Goal: Task Accomplishment & Management: Manage account settings

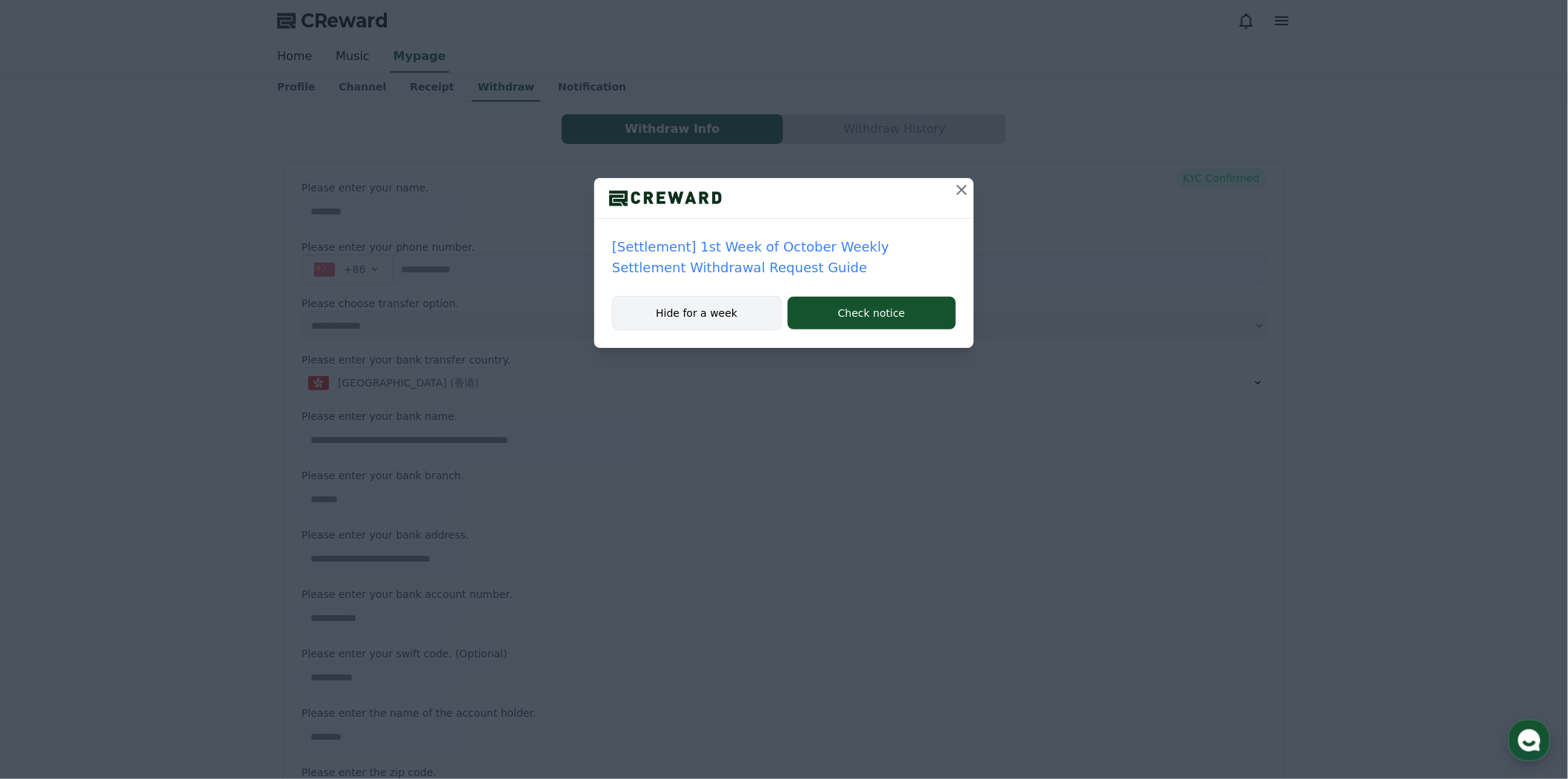
click at [715, 309] on button "Hide for a week" at bounding box center [698, 312] width 170 height 35
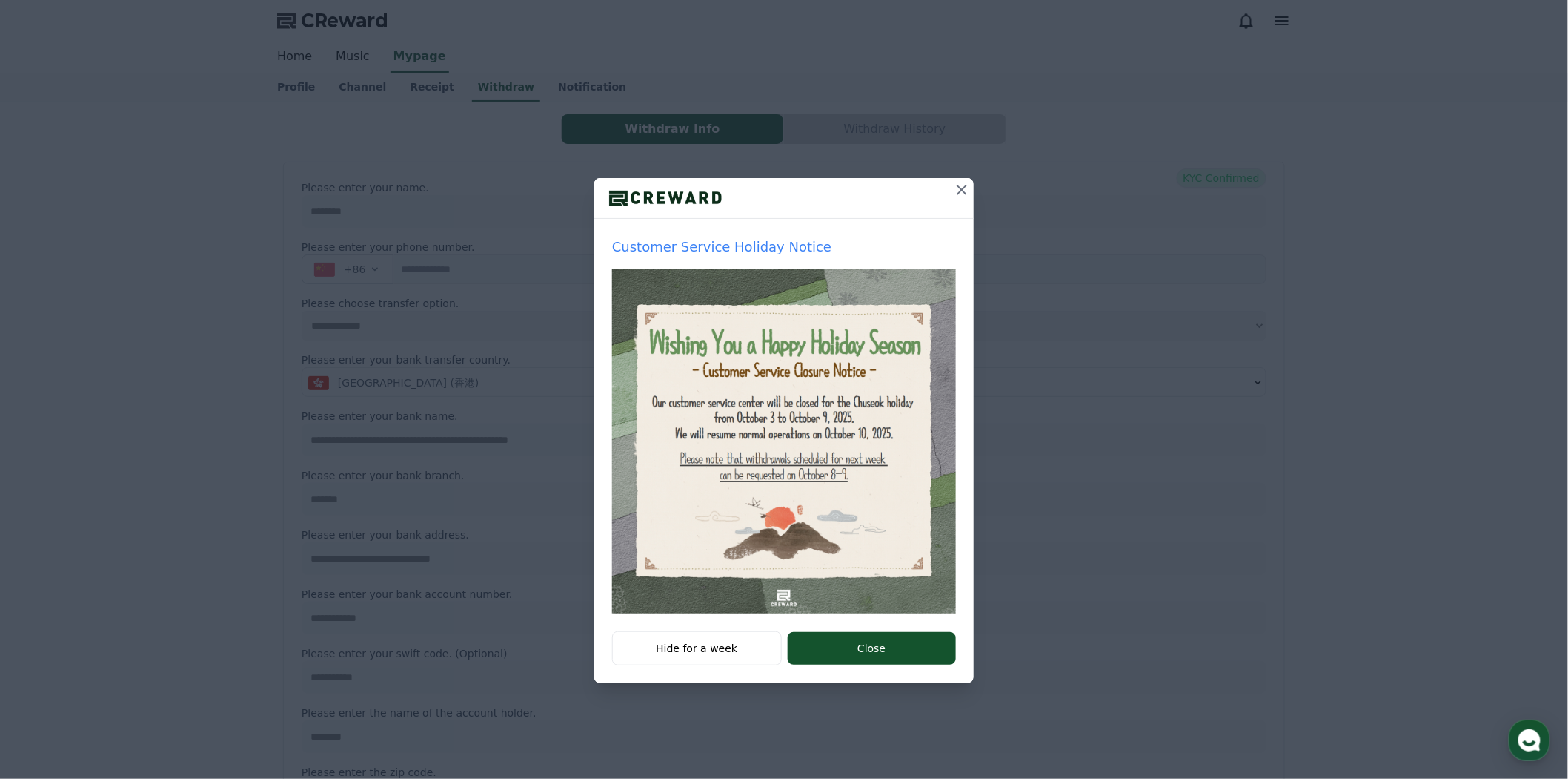
click at [953, 187] on icon at bounding box center [962, 190] width 18 height 18
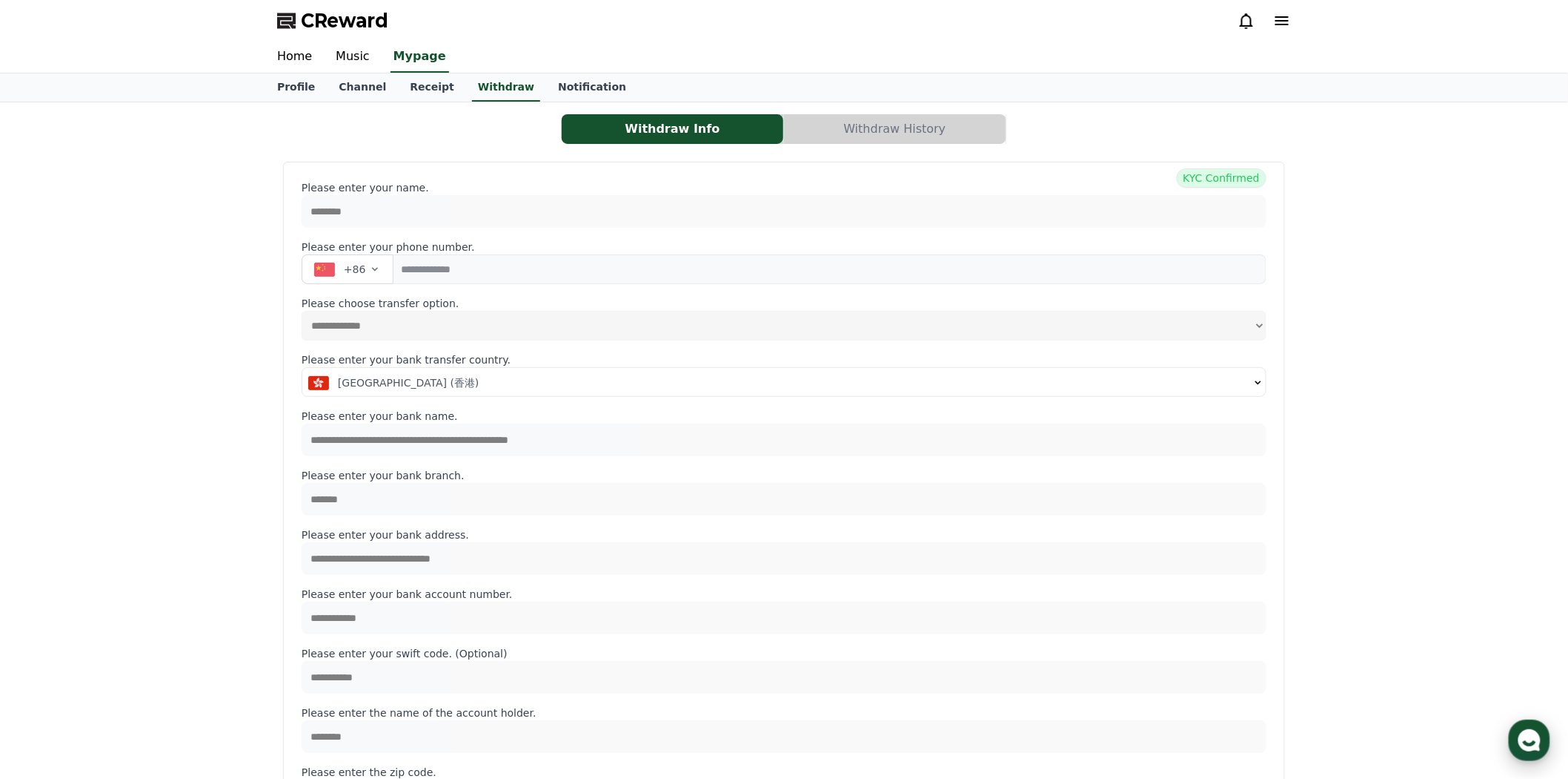
click at [1522, 740] on use "button" at bounding box center [1529, 739] width 23 height 23
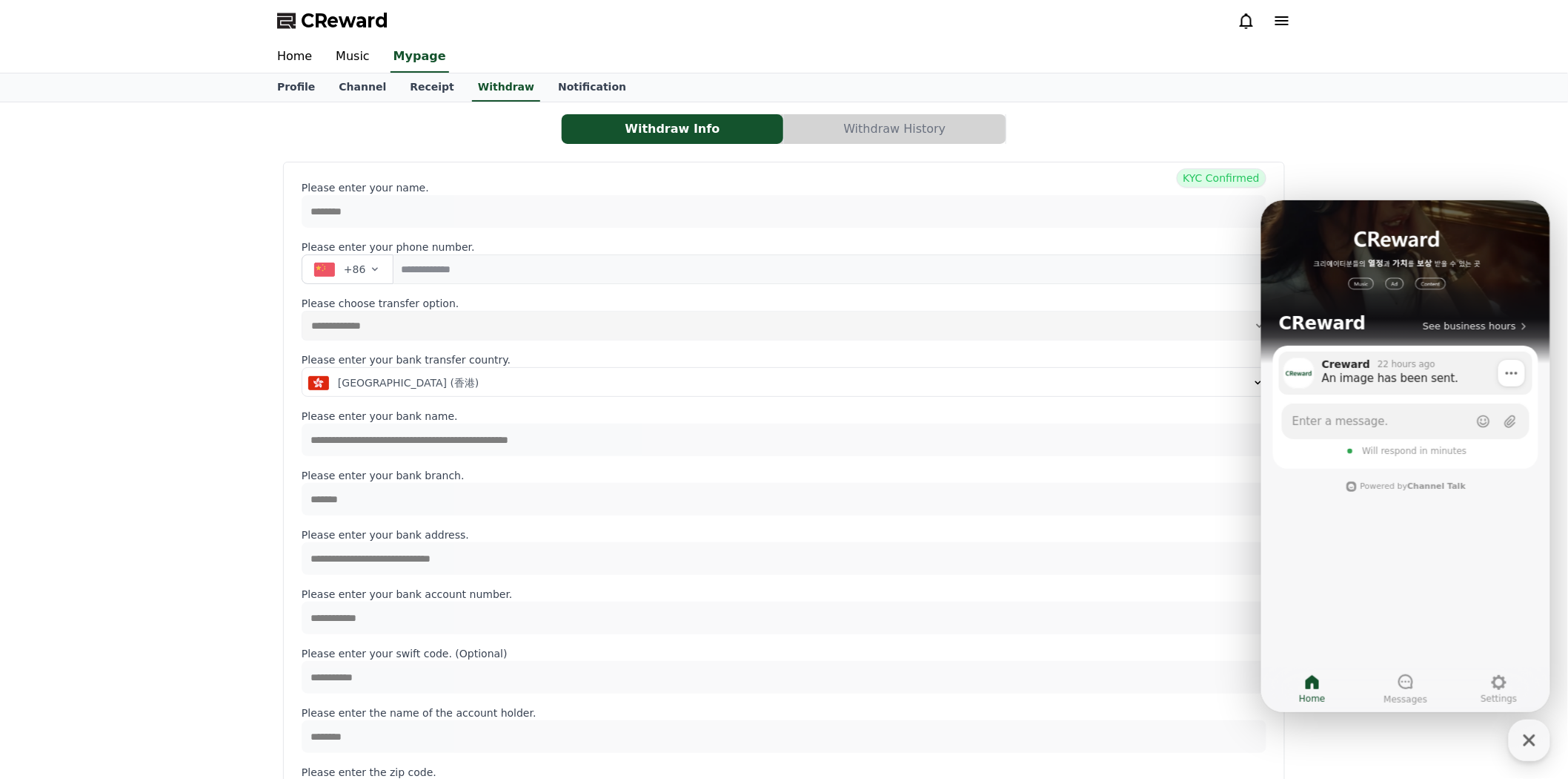
click at [1388, 368] on div "22 hours ago" at bounding box center [1406, 364] width 58 height 12
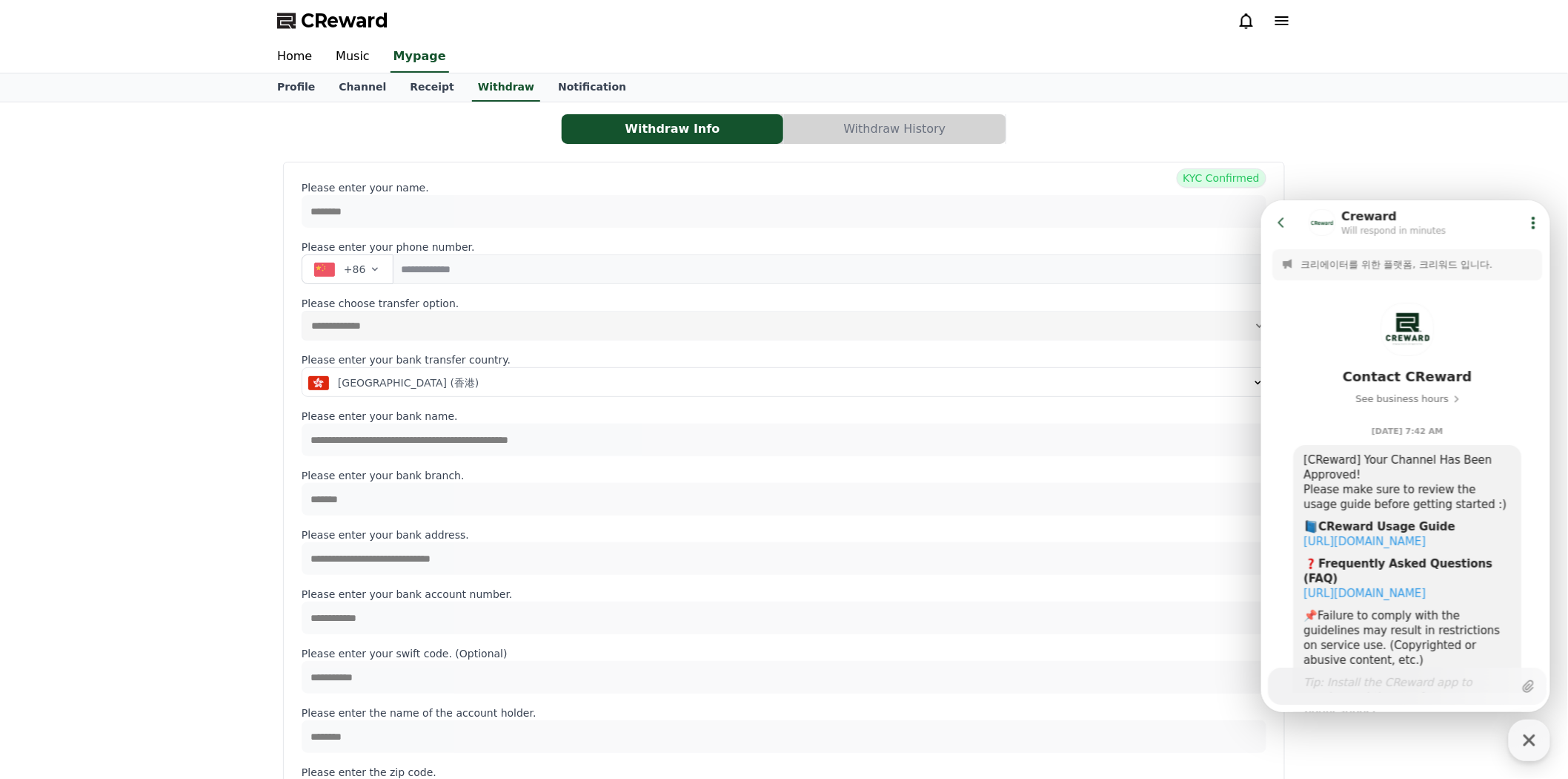
scroll to position [1870, 0]
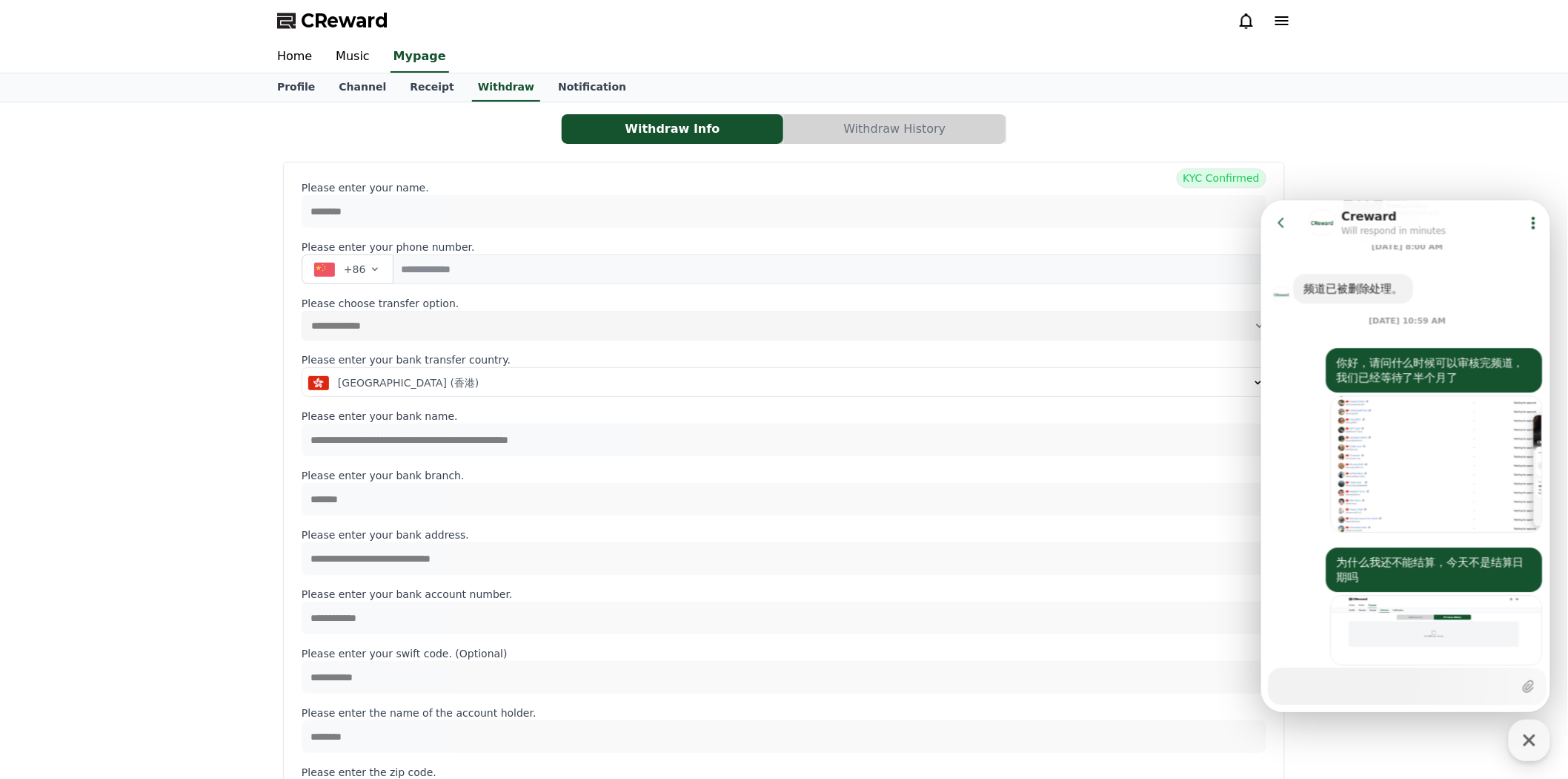
click at [1336, 684] on textarea "Messenger Input Textarea" at bounding box center [1396, 680] width 235 height 26
type textarea "*"
type textarea "**"
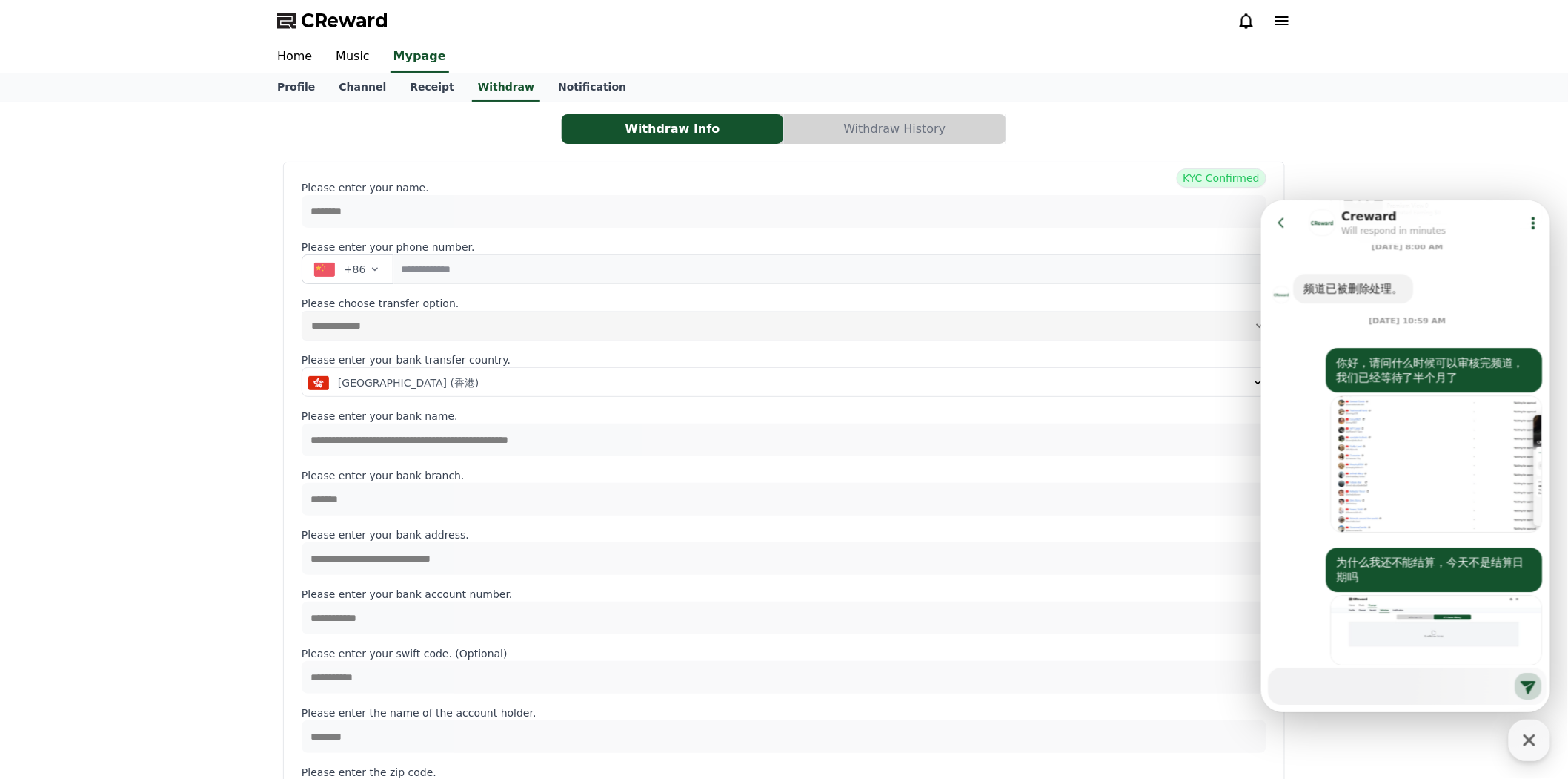
scroll to position [1945, 0]
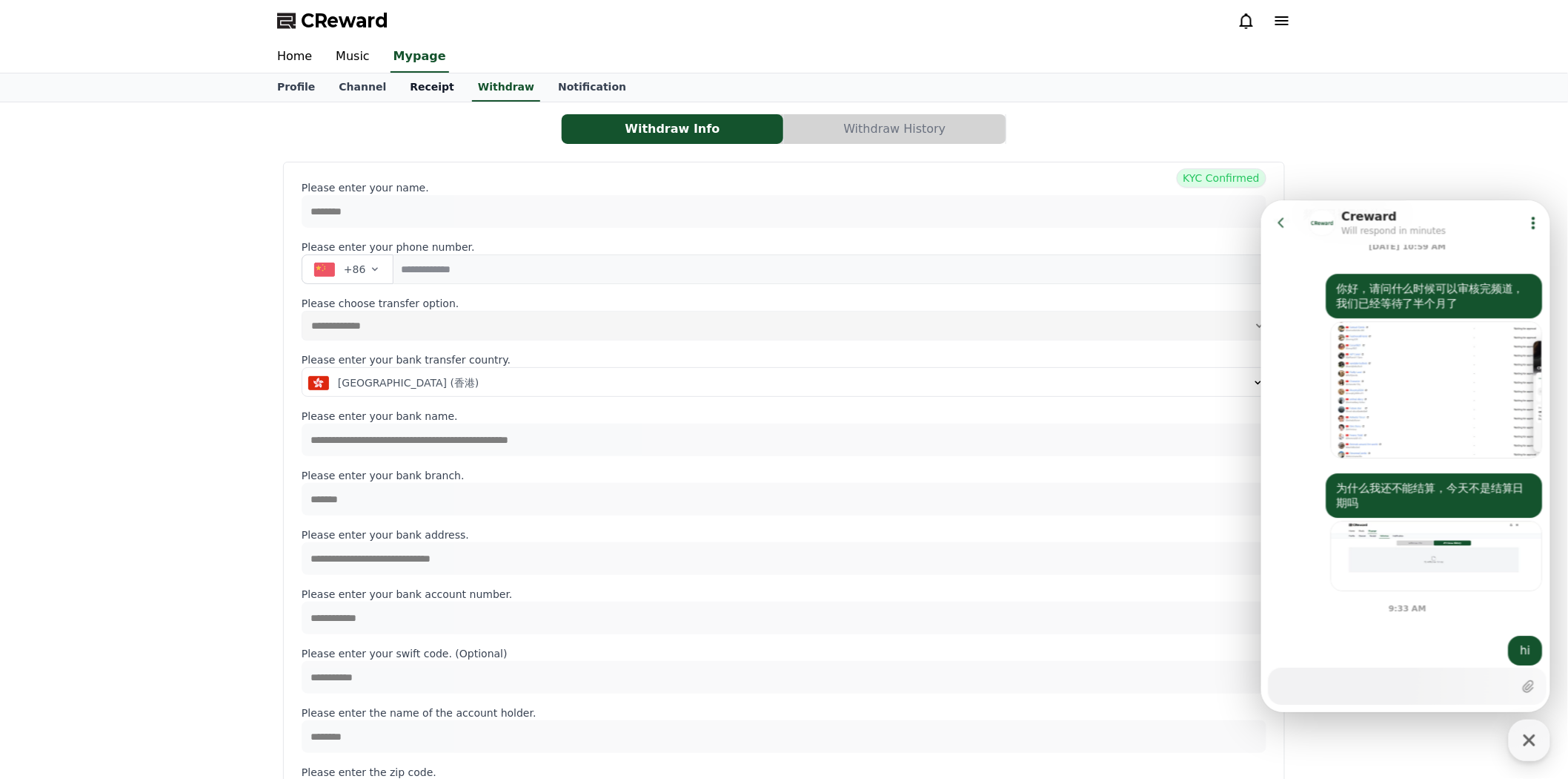
click at [434, 91] on link "Receipt" at bounding box center [432, 87] width 68 height 29
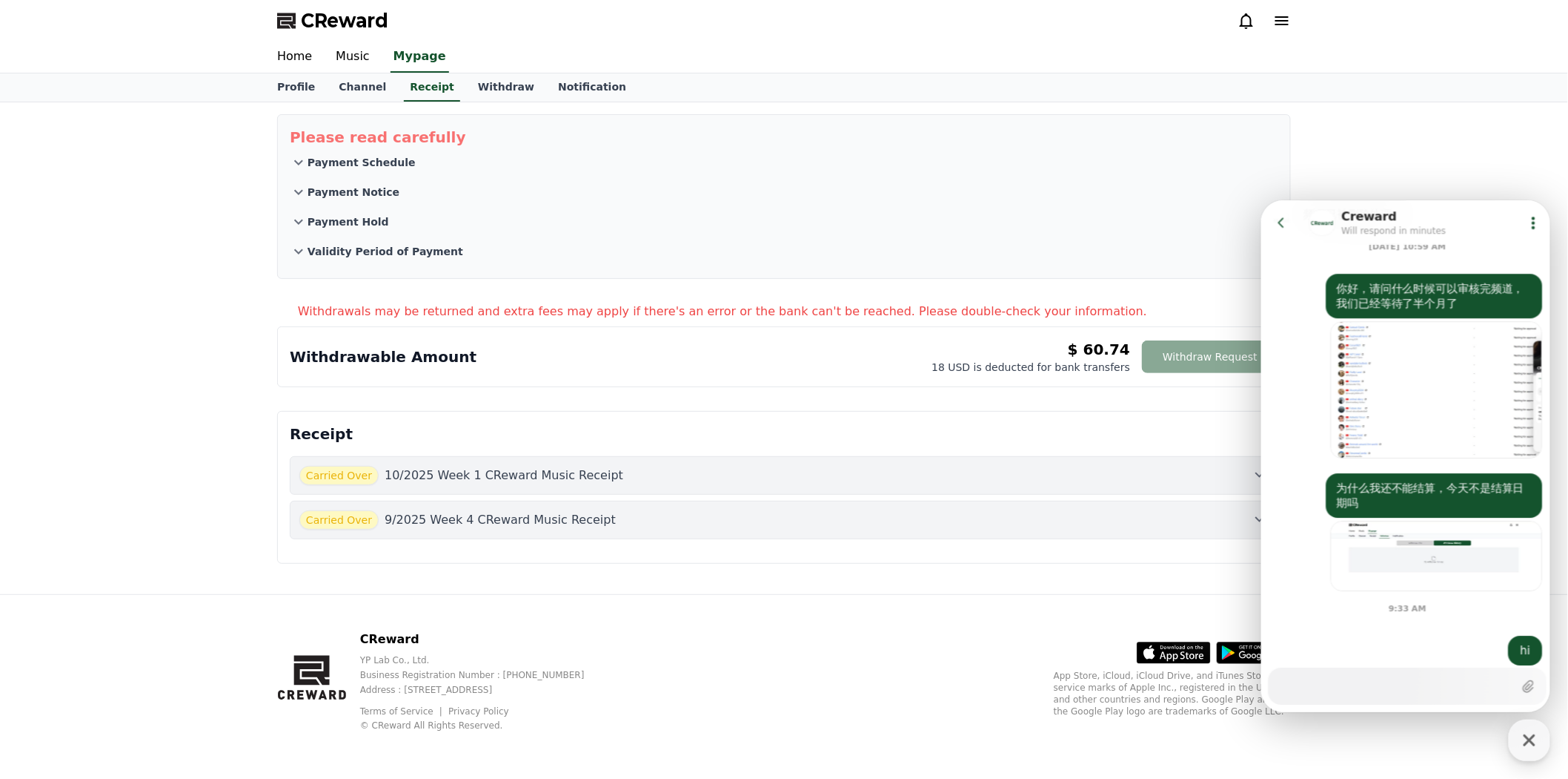
click at [1280, 221] on icon at bounding box center [1280, 221] width 15 height 15
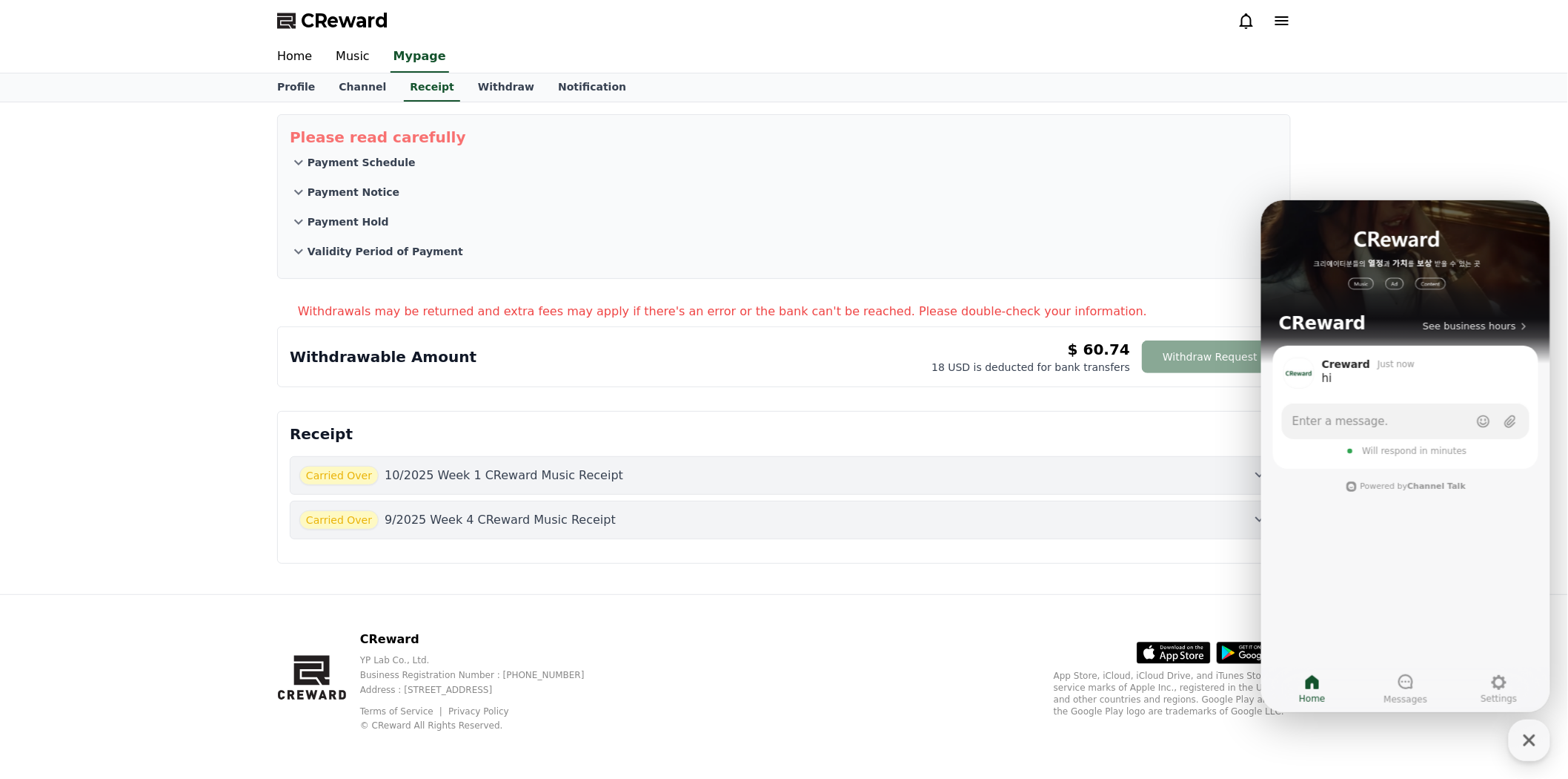
click at [854, 364] on div "Withdrawable Amount $ 60.74 18 USD is deducted for bank transfers Withdraw Requ…" at bounding box center [784, 357] width 989 height 36
click at [1211, 364] on button "Withdraw Request" at bounding box center [1210, 356] width 136 height 33
